Goal: Information Seeking & Learning: Learn about a topic

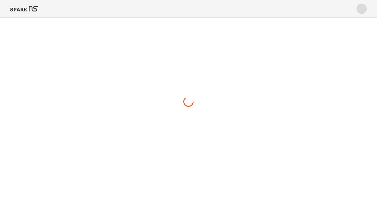
click at [27, 8] on img at bounding box center [24, 9] width 28 height 12
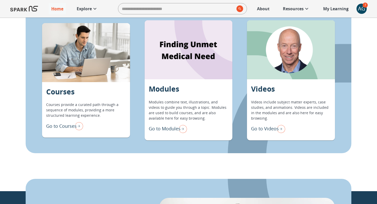
scroll to position [459, 0]
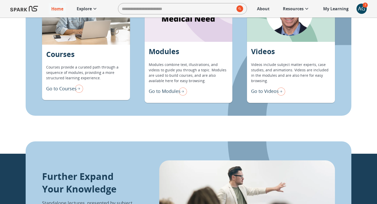
click at [167, 90] on p "Go to Modules" at bounding box center [165, 91] width 32 height 7
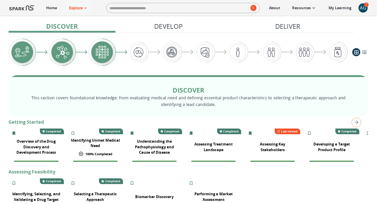
scroll to position [50, 0]
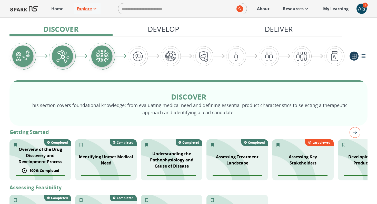
click at [45, 155] on p "Overview of the Drug Discovery and Development Process" at bounding box center [40, 155] width 55 height 18
